Goal: Task Accomplishment & Management: Use online tool/utility

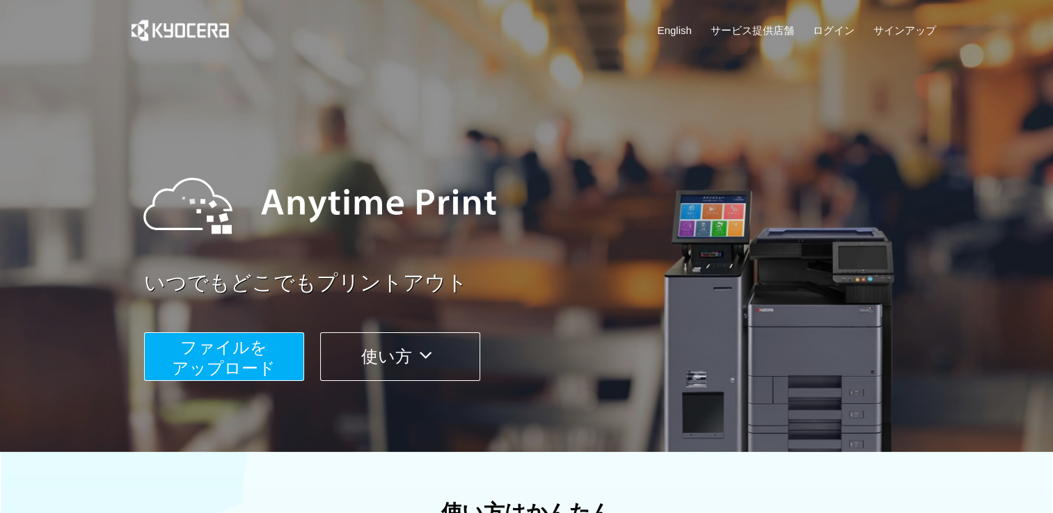
drag, startPoint x: 257, startPoint y: 349, endPoint x: 247, endPoint y: 339, distance: 14.8
click at [257, 349] on span "ファイルを ​​アップロード" at bounding box center [224, 358] width 104 height 40
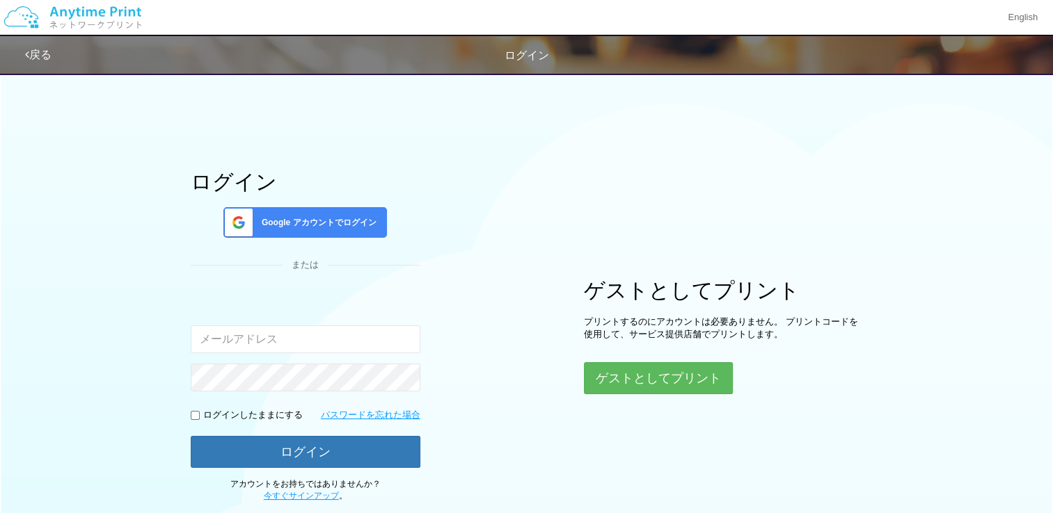
click at [277, 221] on span "Google アカウントでログイン" at bounding box center [316, 223] width 120 height 12
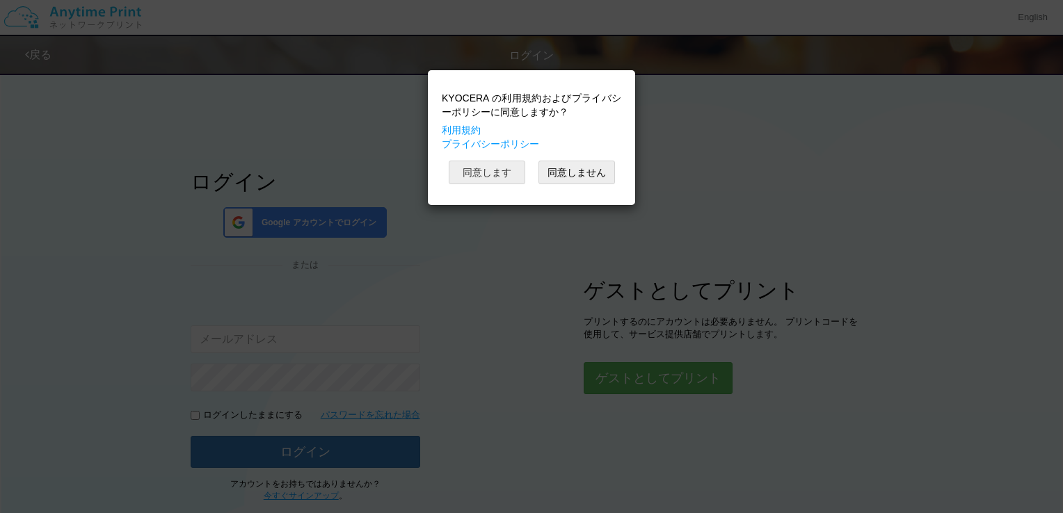
click at [513, 161] on button "同意します" at bounding box center [487, 173] width 77 height 24
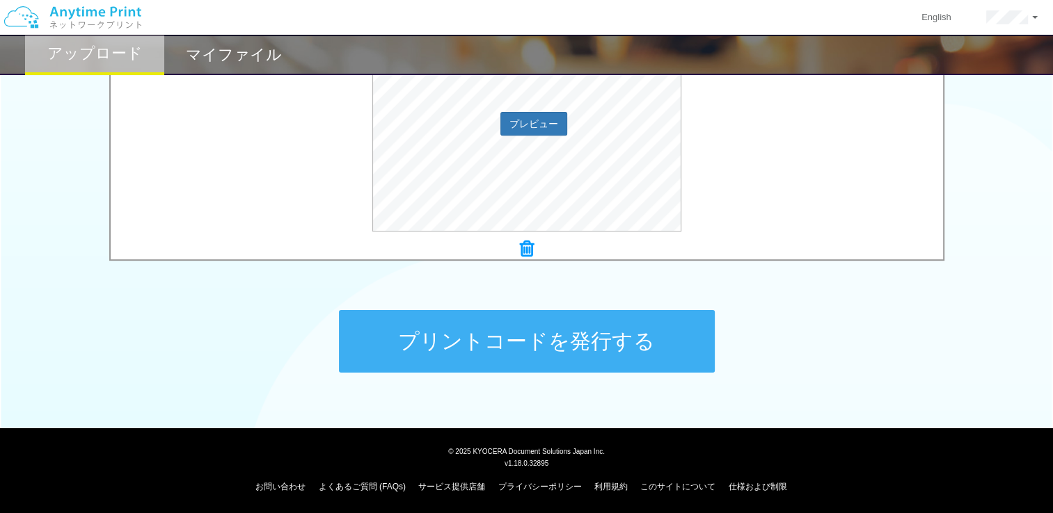
scroll to position [544, 0]
click at [401, 341] on button "プリントコードを発行する" at bounding box center [527, 341] width 376 height 63
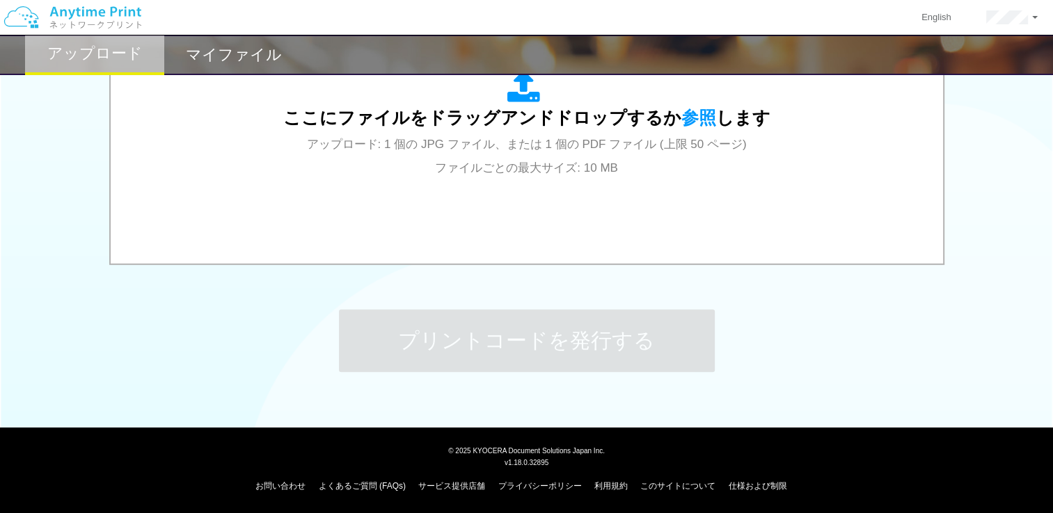
scroll to position [0, 0]
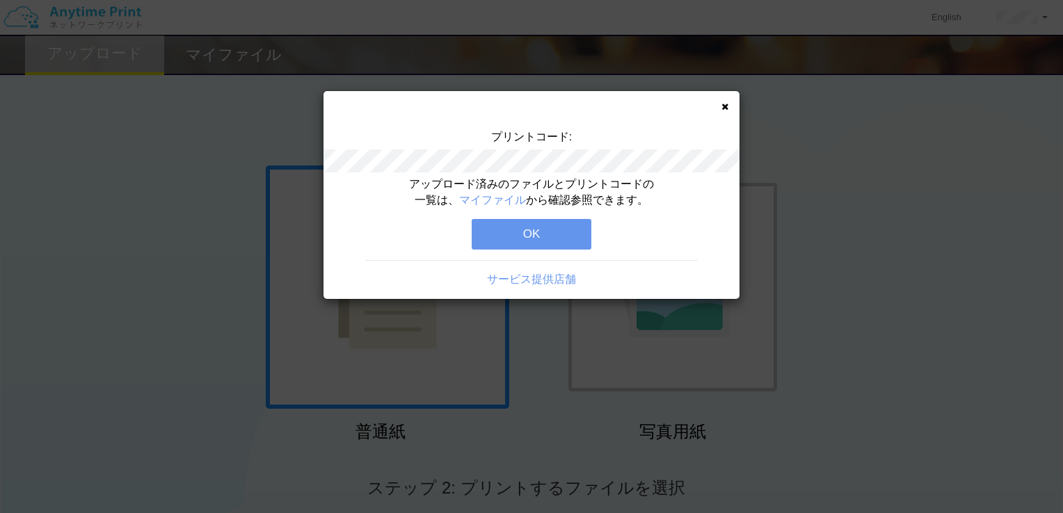
click at [537, 234] on button "OK" at bounding box center [532, 234] width 120 height 31
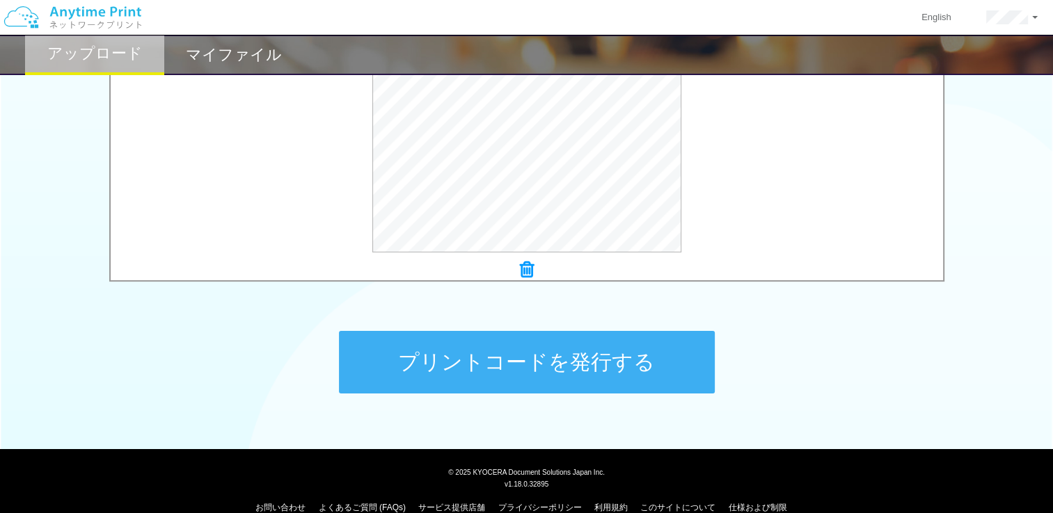
scroll to position [544, 0]
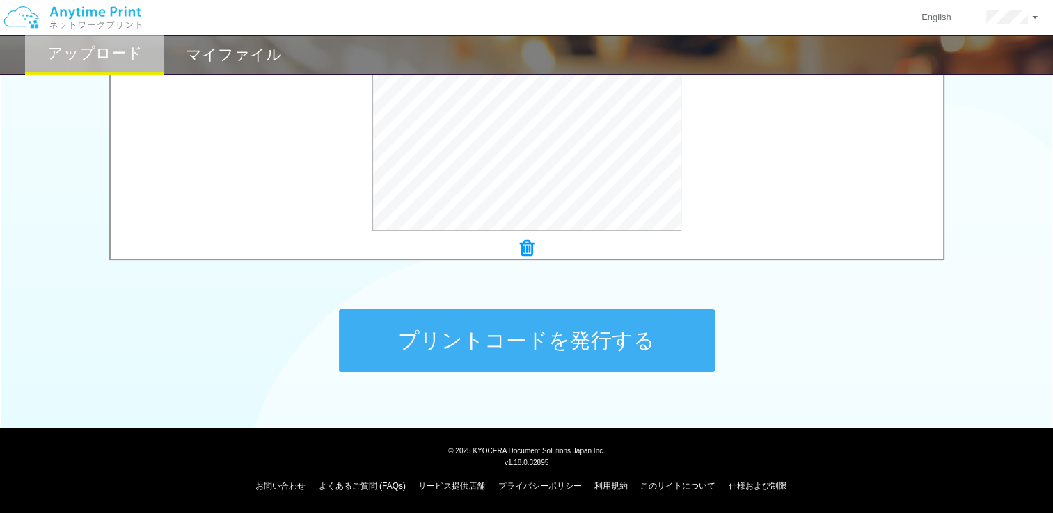
click at [445, 339] on button "プリントコードを発行する" at bounding box center [527, 341] width 376 height 63
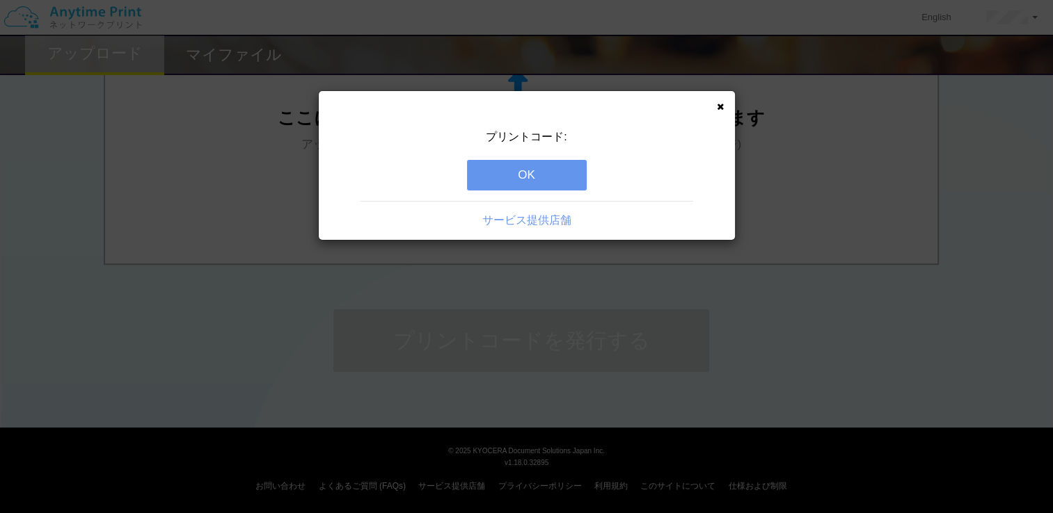
scroll to position [0, 0]
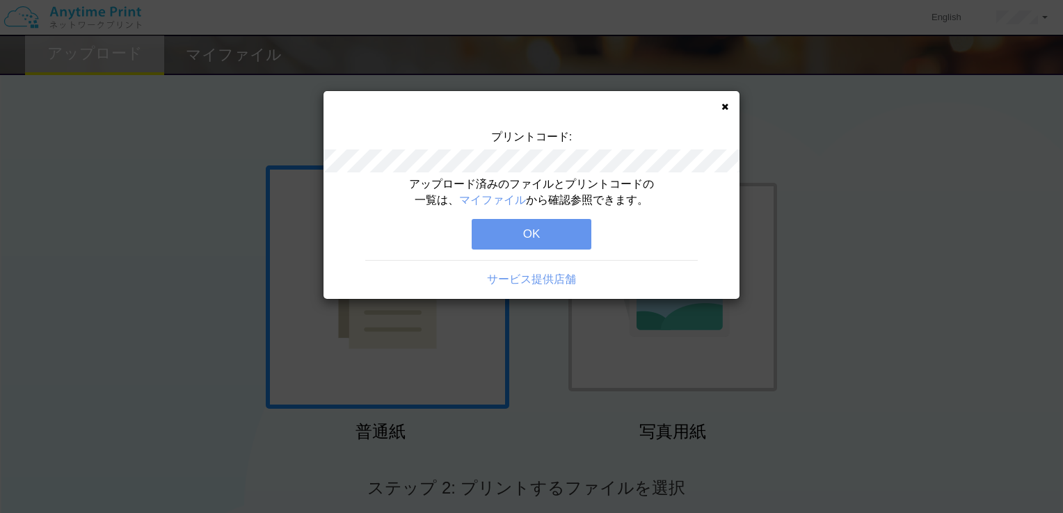
click at [529, 239] on button "OK" at bounding box center [532, 234] width 120 height 31
